Goal: Browse casually

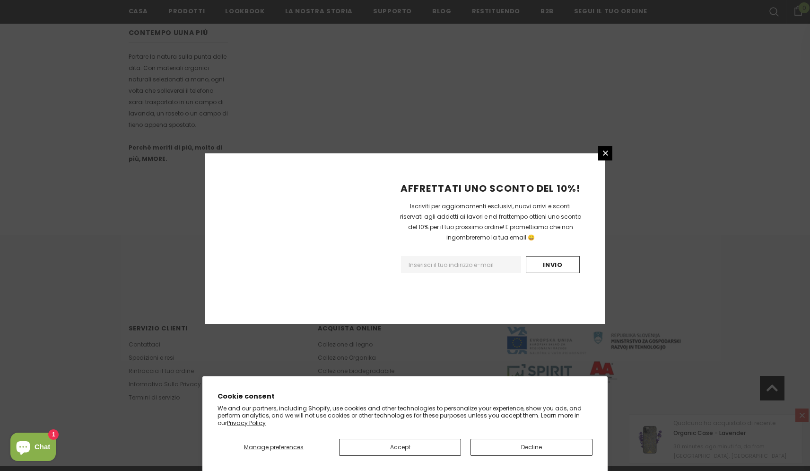
scroll to position [499, 0]
